Goal: Navigation & Orientation: Find specific page/section

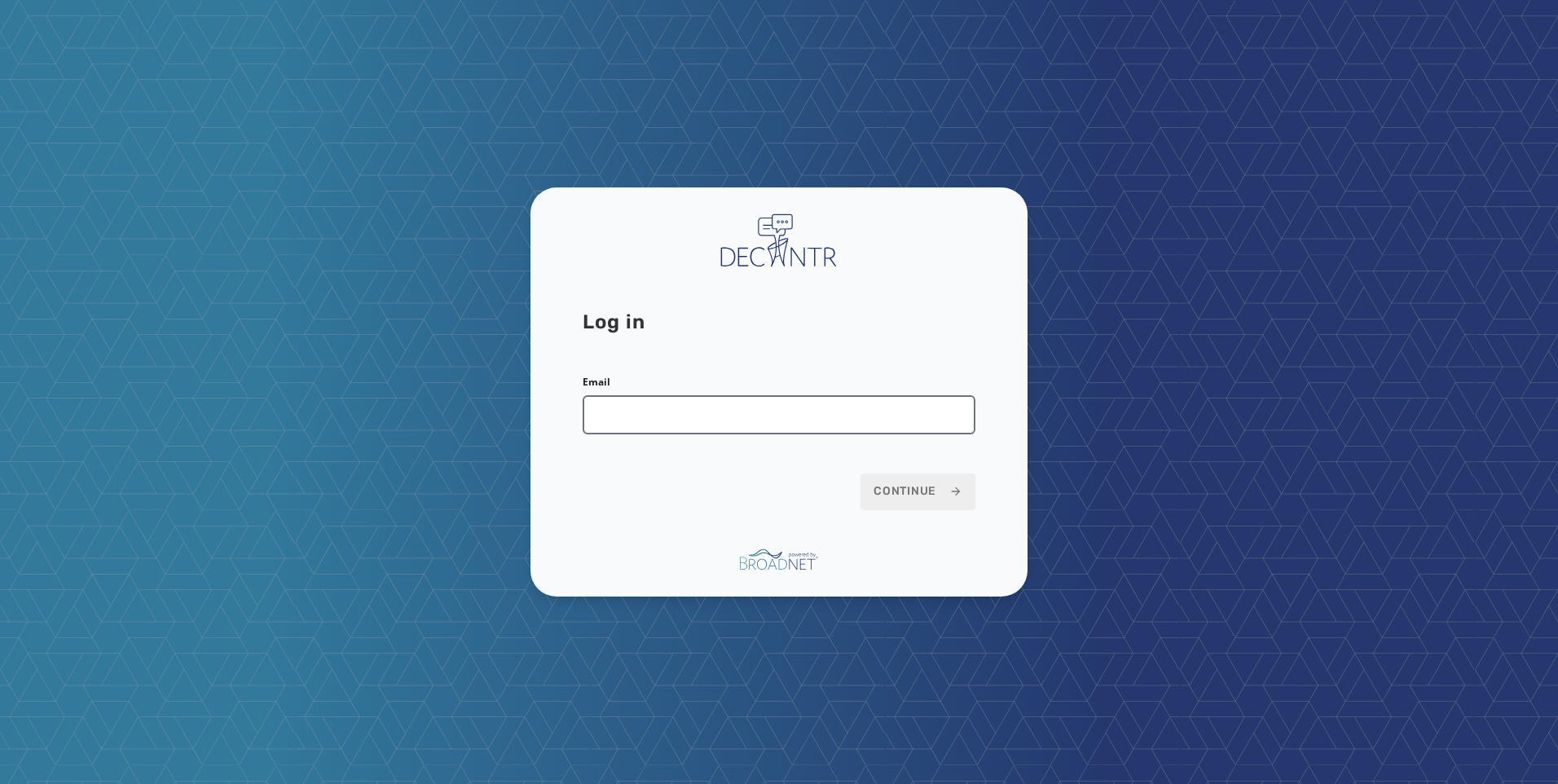
click at [805, 426] on input "Email" at bounding box center [779, 415] width 393 height 39
type input "**********"
drag, startPoint x: 983, startPoint y: 499, endPoint x: 968, endPoint y: 499, distance: 15.0
click at [982, 499] on div "**********" at bounding box center [779, 392] width 497 height 410
click at [929, 489] on span "Continue" at bounding box center [918, 491] width 89 height 16
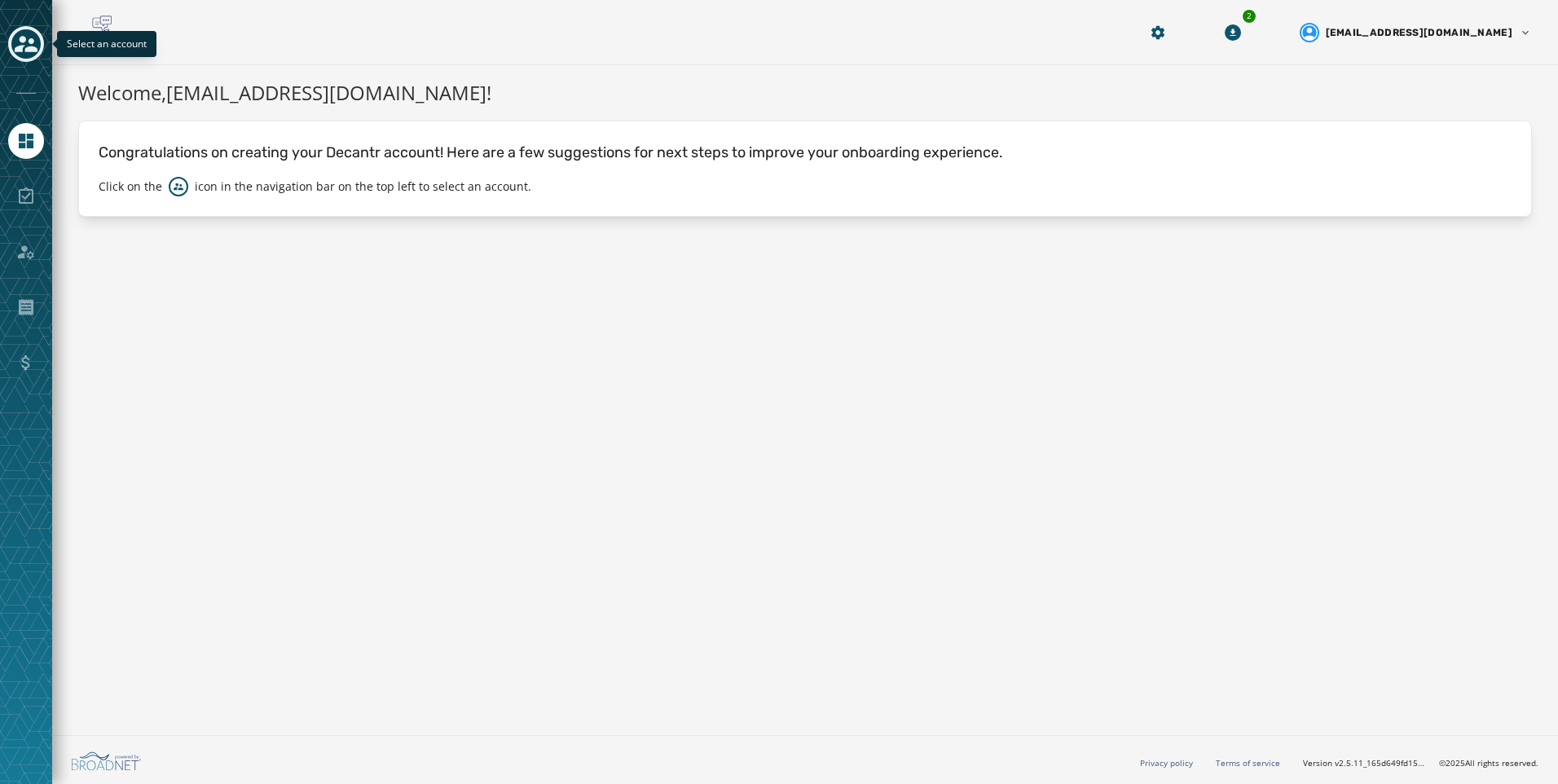
click at [36, 51] on icon "Toggle account select drawer" at bounding box center [27, 44] width 23 height 16
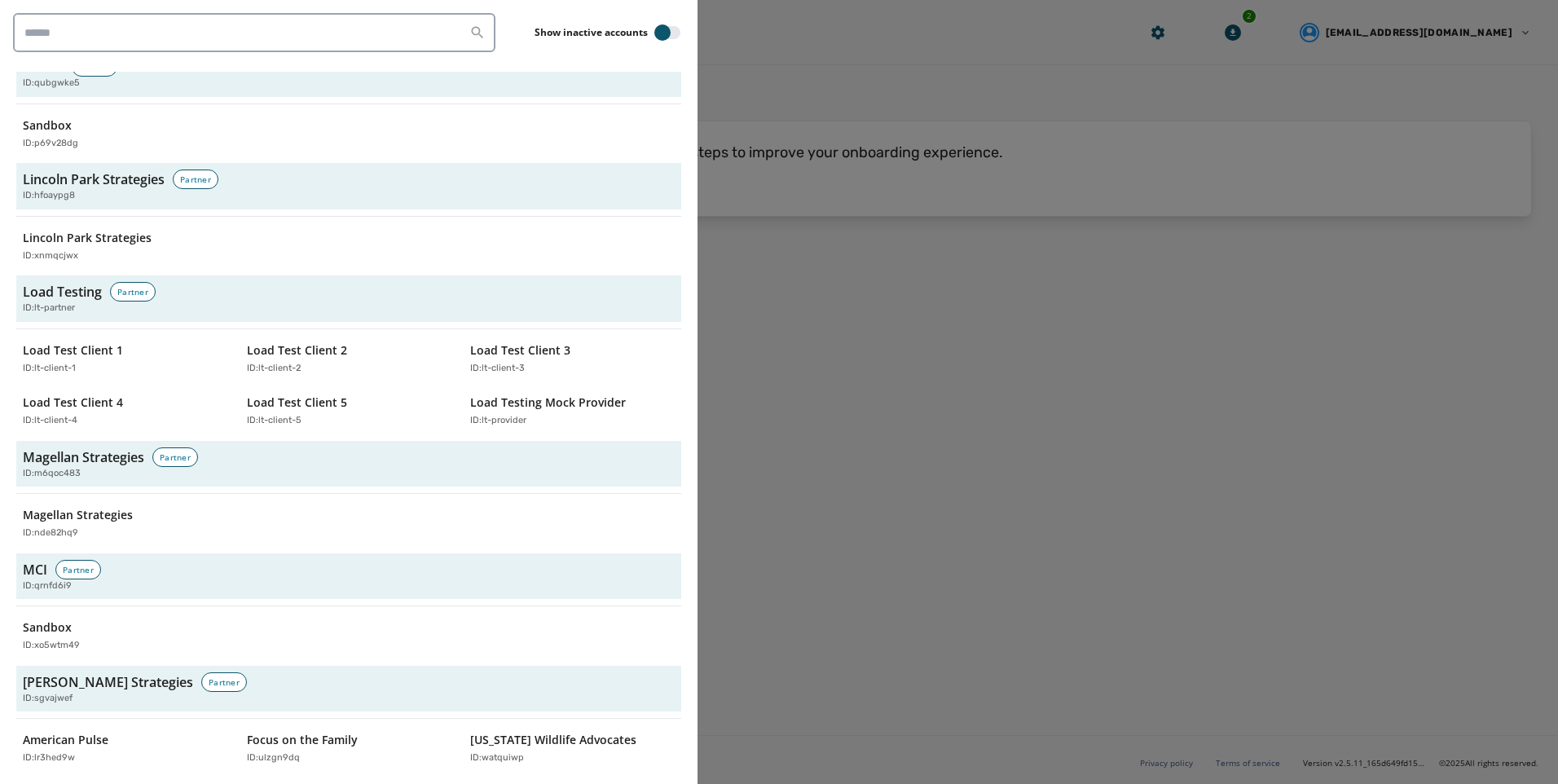
scroll to position [3062, 0]
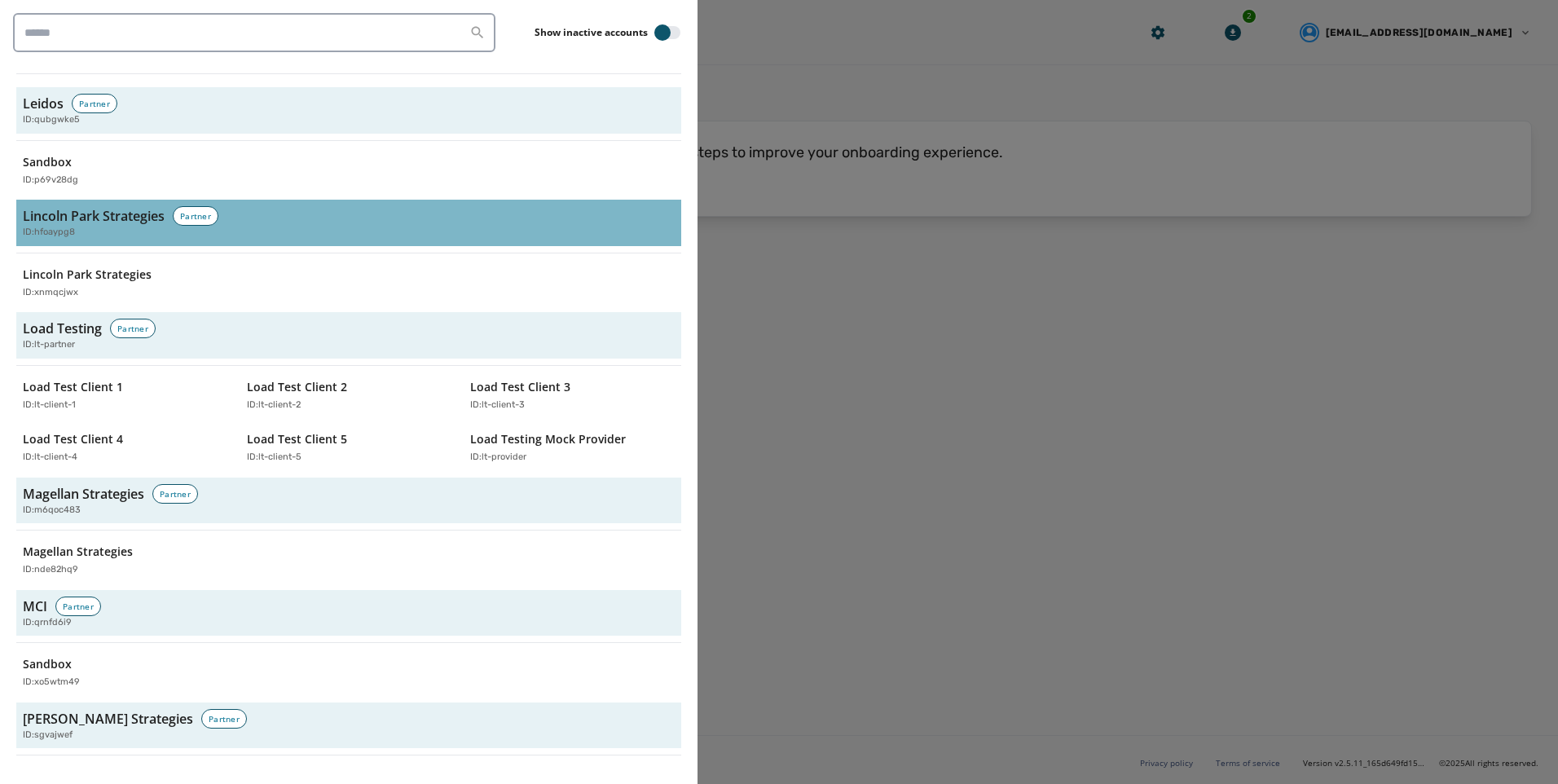
click at [115, 223] on h3 "Lincoln Park Strategies" at bounding box center [94, 216] width 142 height 20
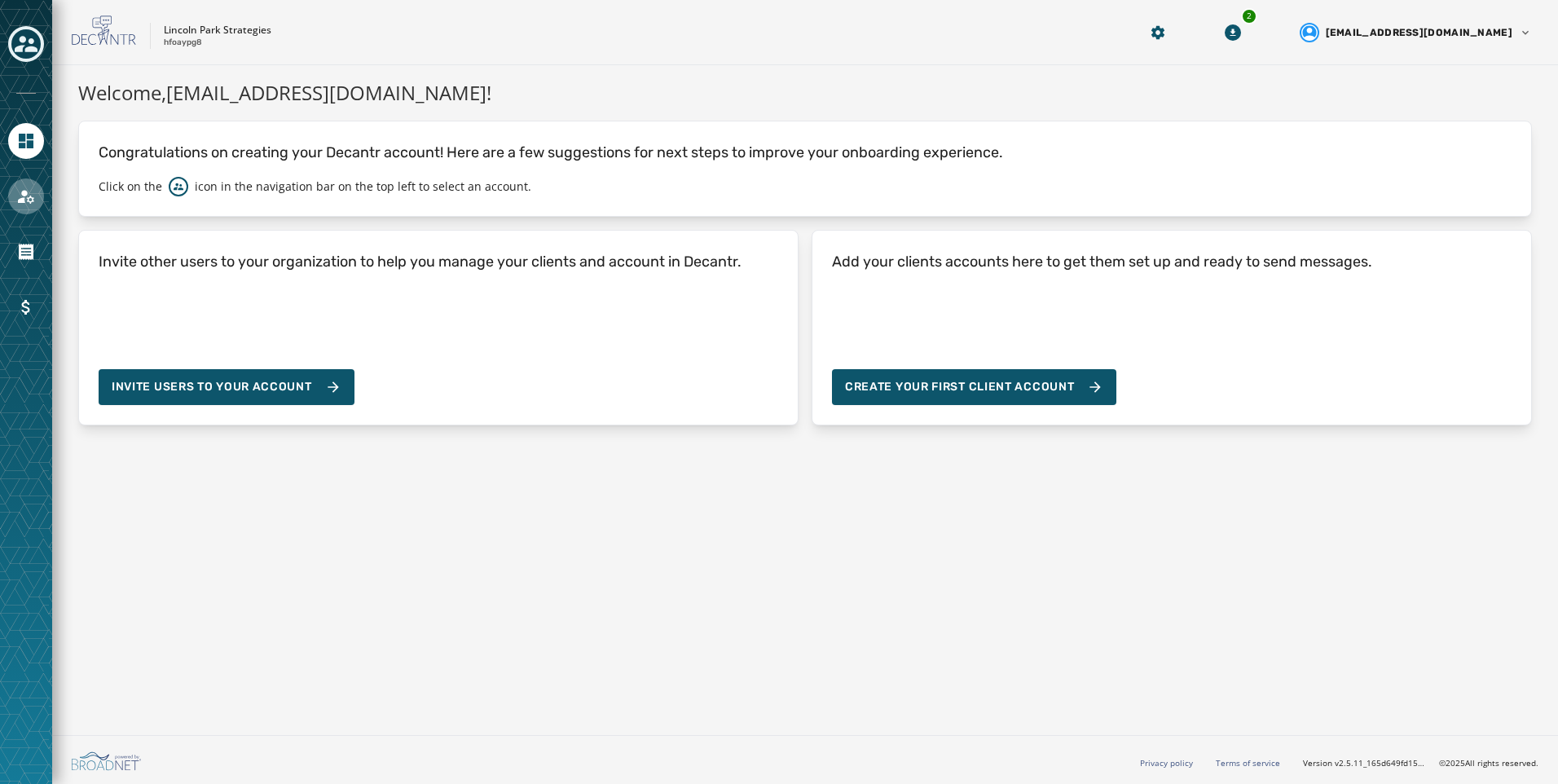
click at [39, 203] on link "Navigate to Account" at bounding box center [26, 196] width 36 height 36
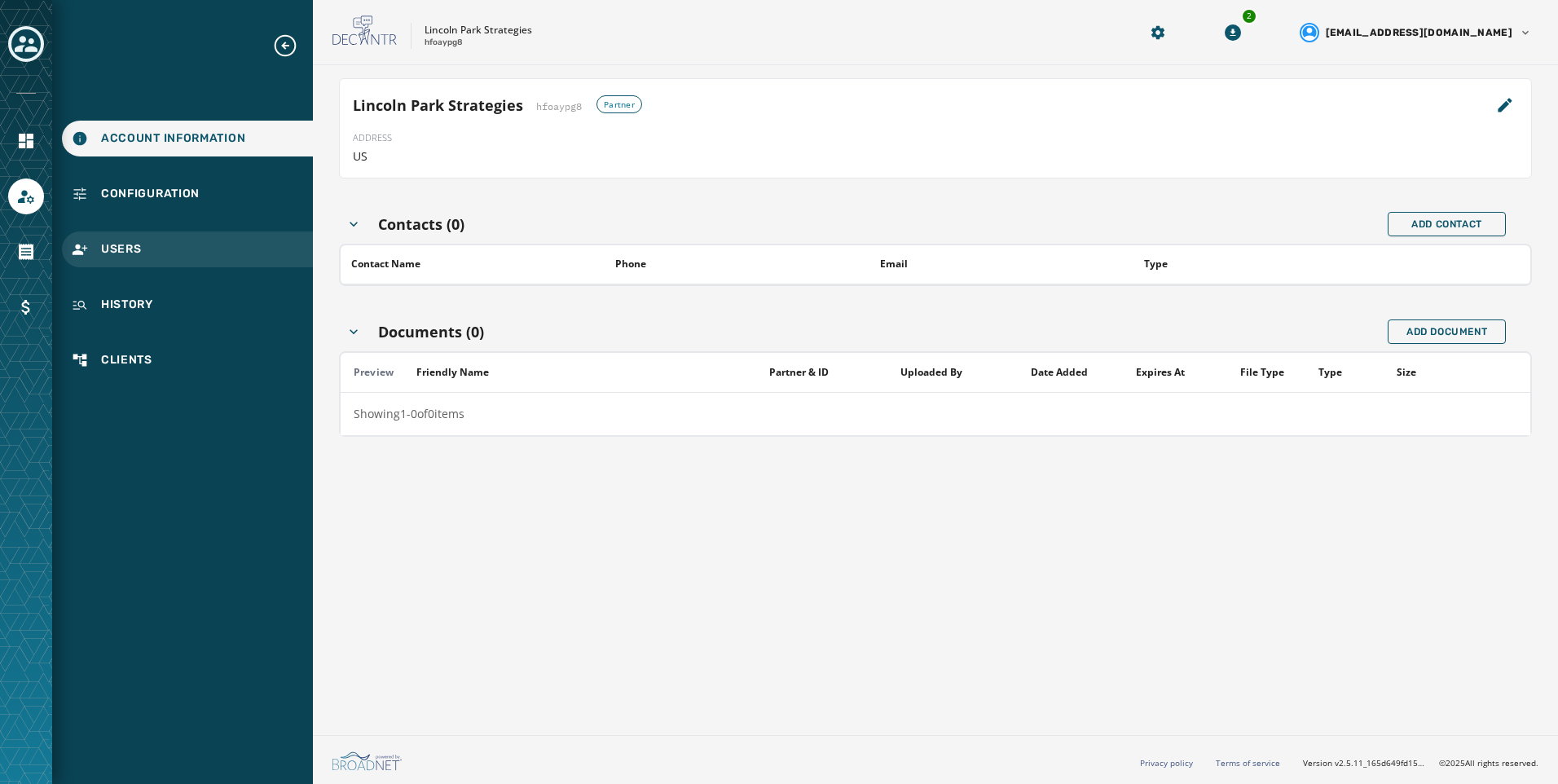
click at [238, 233] on div "Users" at bounding box center [187, 249] width 251 height 36
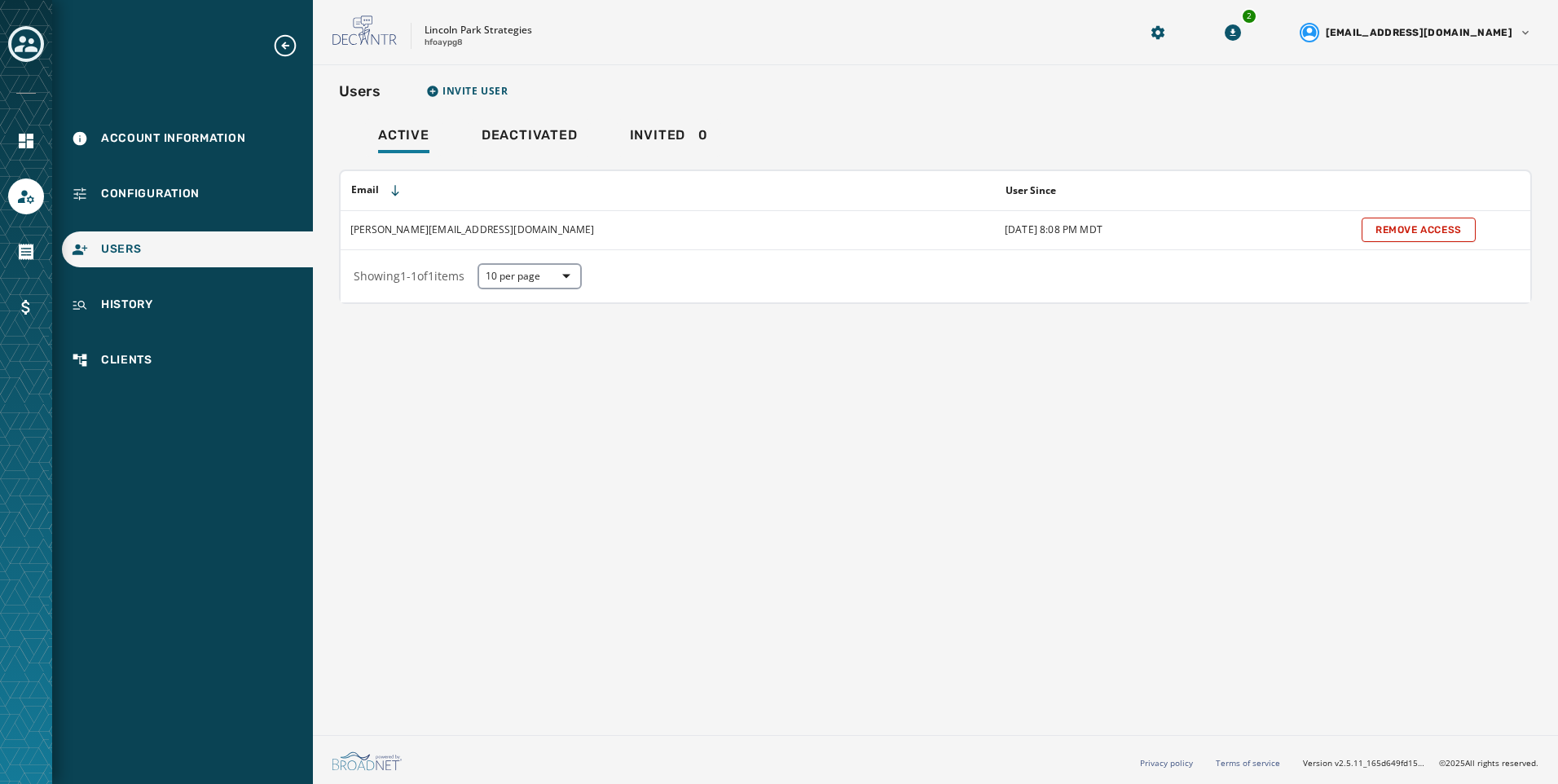
click at [929, 420] on div "Users Invite User Active Deactivated Invited 0 Email User Since [PERSON_NAME][E…" at bounding box center [935, 396] width 1245 height 663
click at [18, 44] on icon "Toggle account select drawer" at bounding box center [27, 44] width 23 height 23
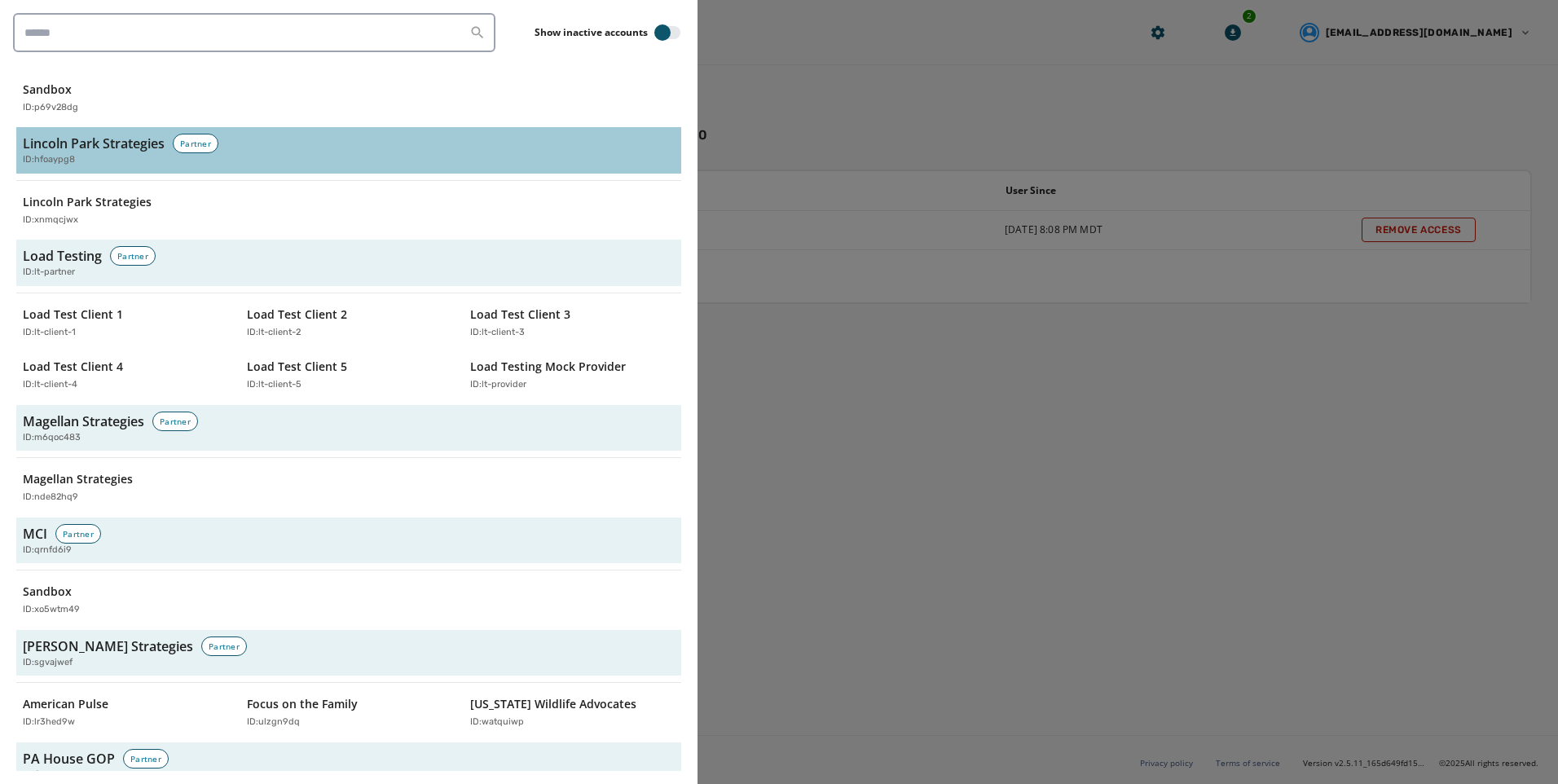
scroll to position [2890, 0]
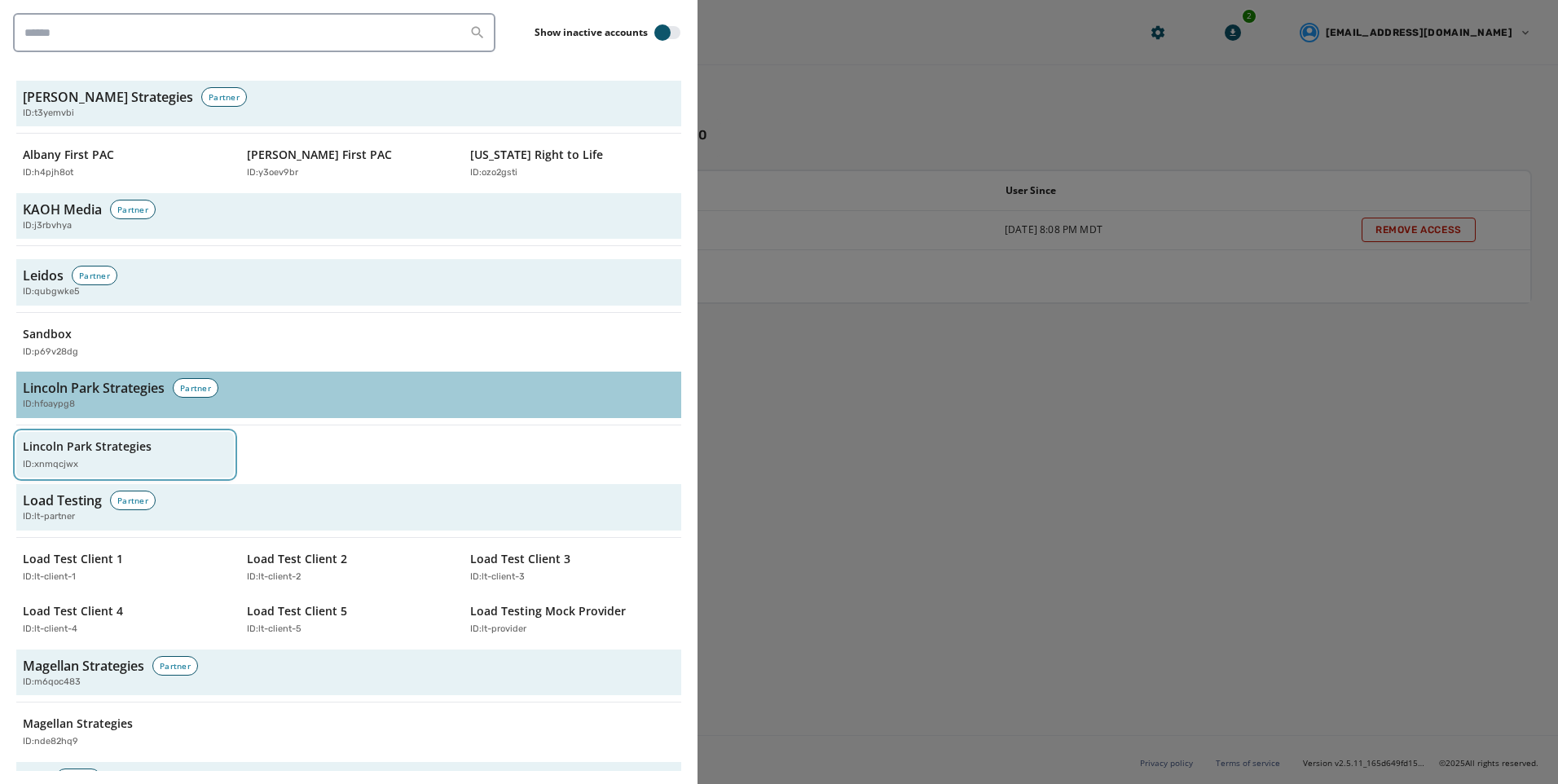
click at [117, 456] on div "Lincoln Park Strategies ID: xnmqcjwx" at bounding box center [117, 455] width 188 height 34
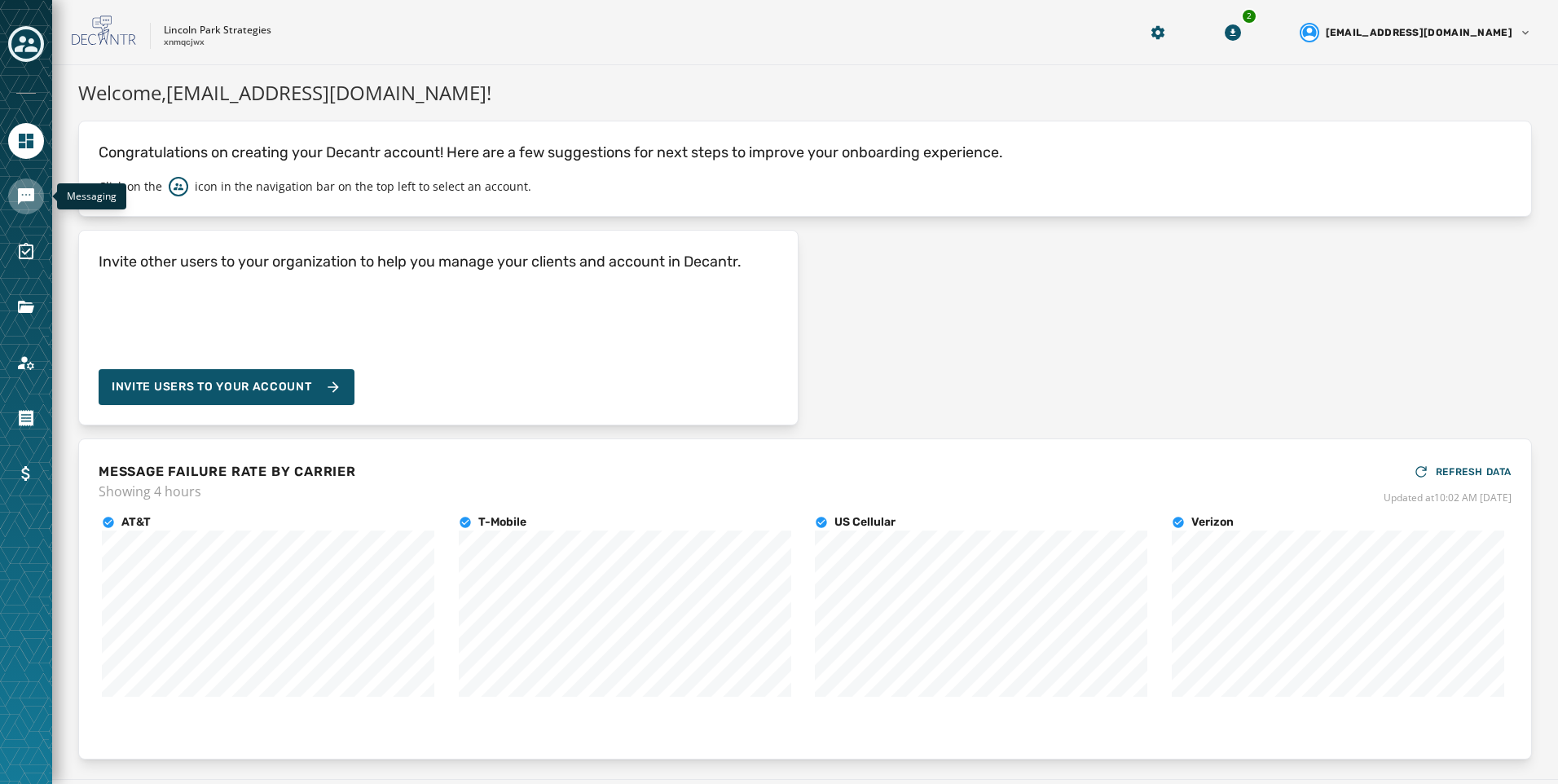
click at [39, 201] on link "Navigate to Messaging" at bounding box center [26, 196] width 36 height 36
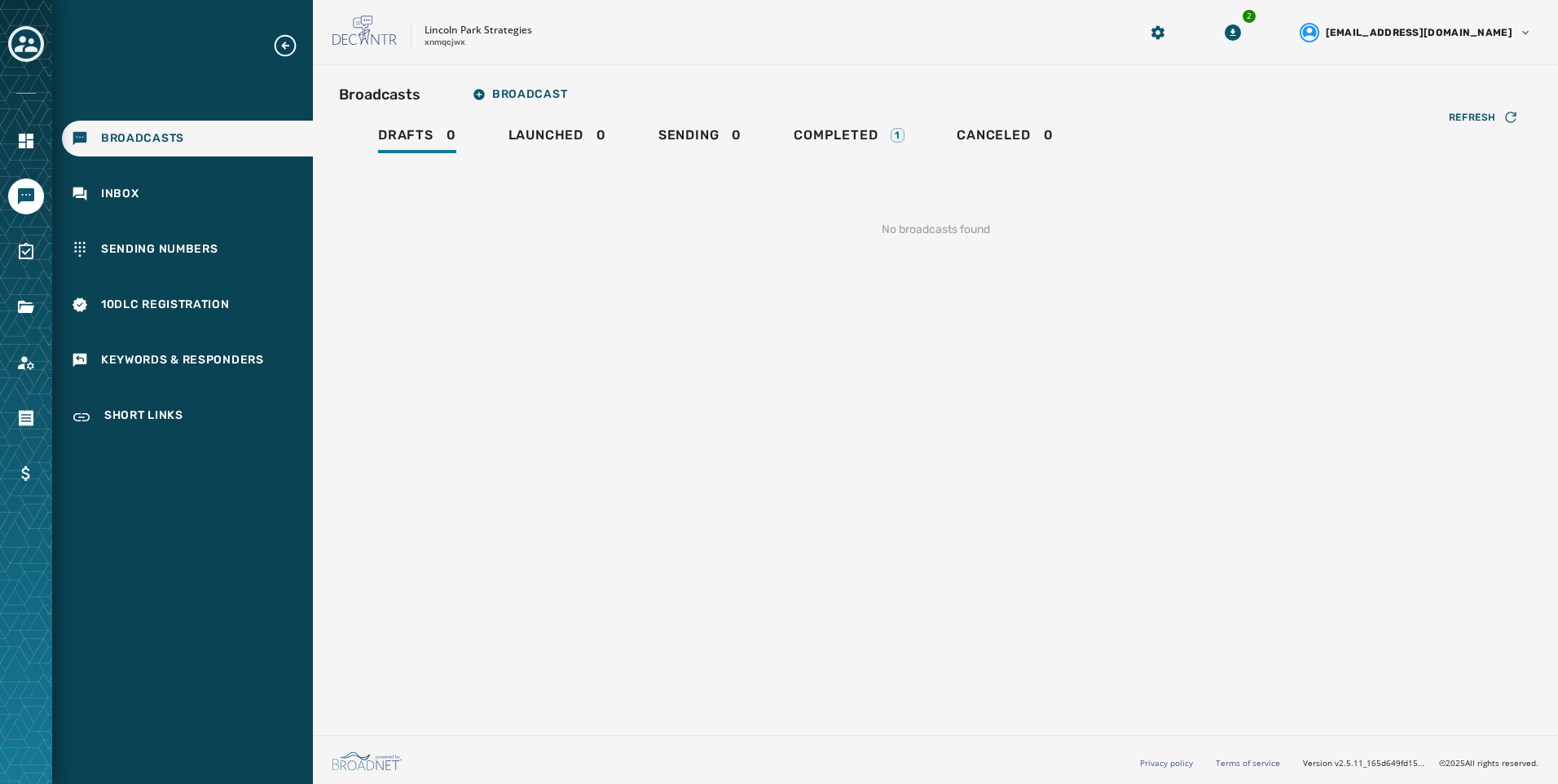
click at [111, 213] on div "Broadcasts Inbox Sending Numbers 10DLC Registration Keywords & Responders Short…" at bounding box center [183, 234] width 261 height 404
click at [138, 189] on span "Inbox" at bounding box center [120, 194] width 38 height 16
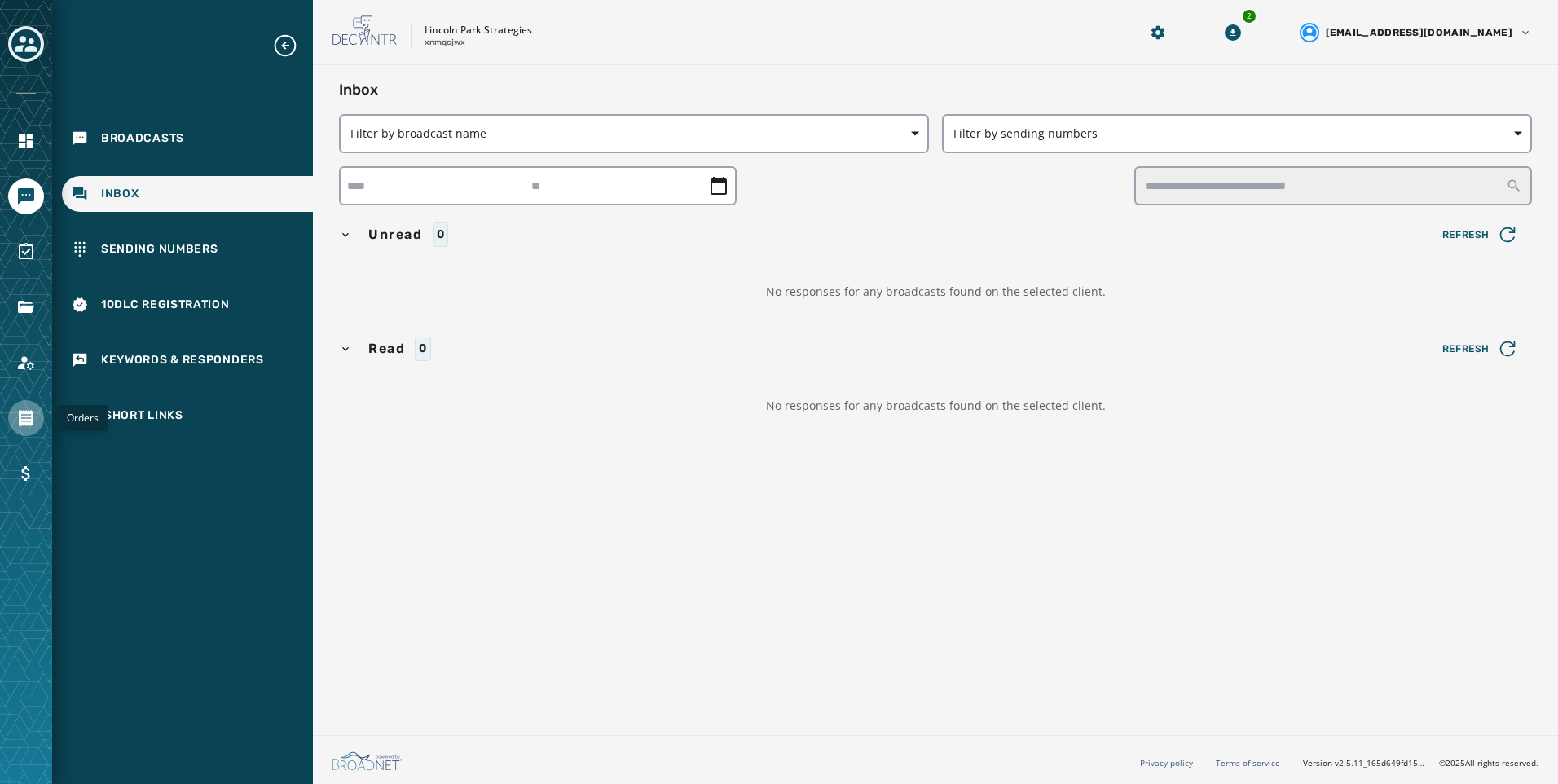
click at [36, 420] on link "Navigate to Orders" at bounding box center [26, 418] width 36 height 36
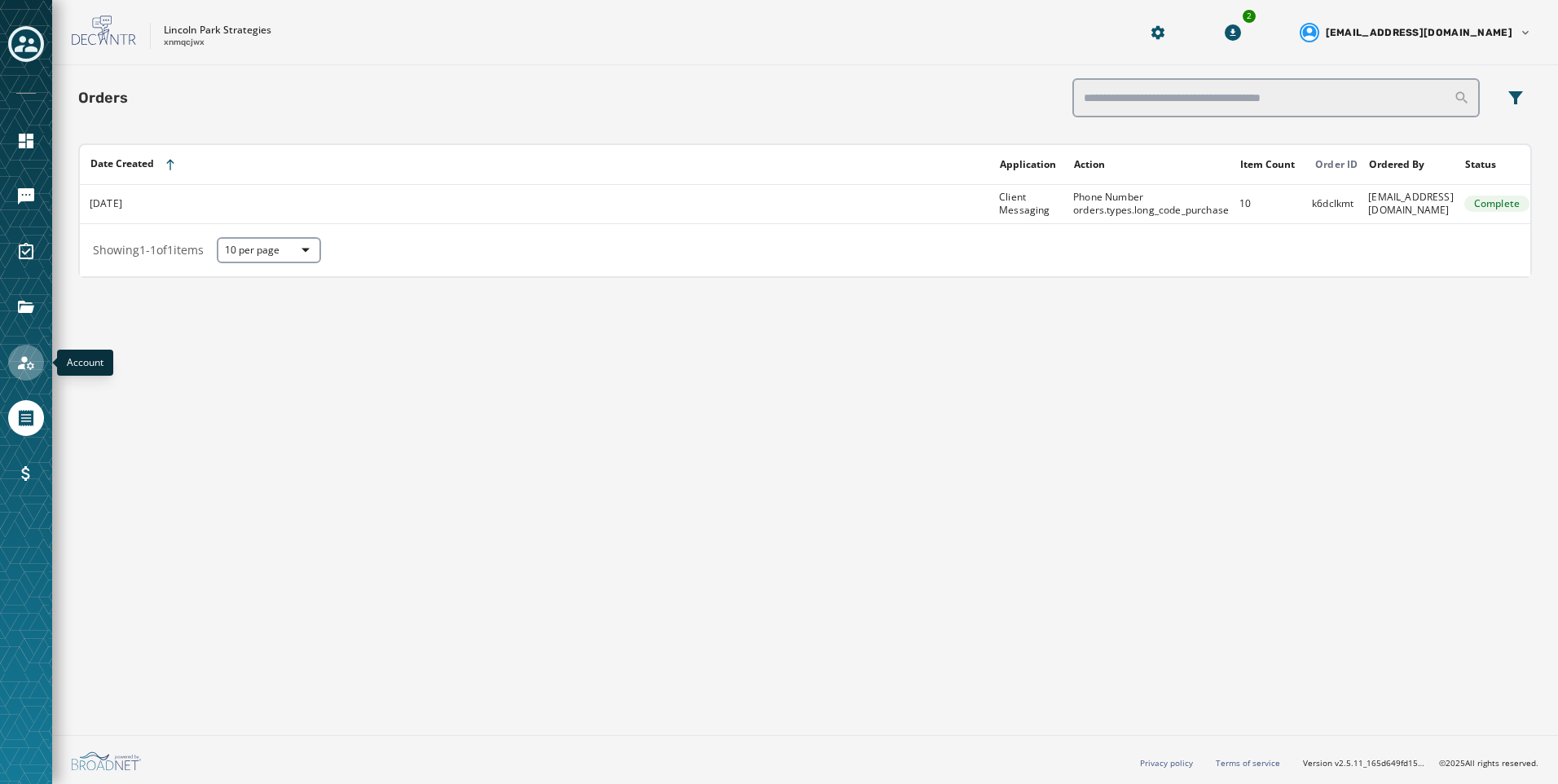
click at [36, 368] on link "Navigate to Account" at bounding box center [26, 362] width 36 height 36
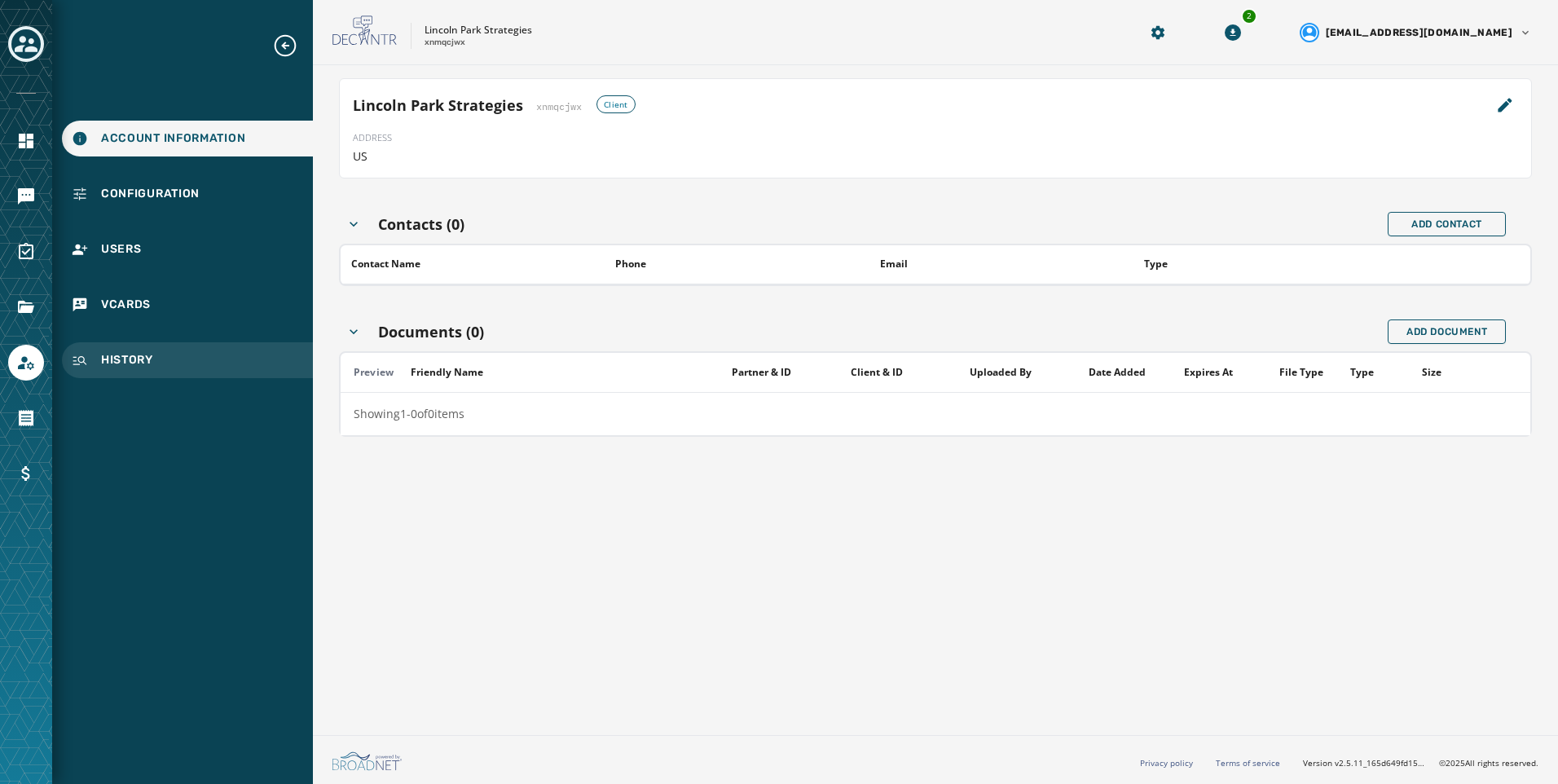
click at [194, 355] on div "History" at bounding box center [187, 360] width 251 height 36
